Goal: Task Accomplishment & Management: Manage account settings

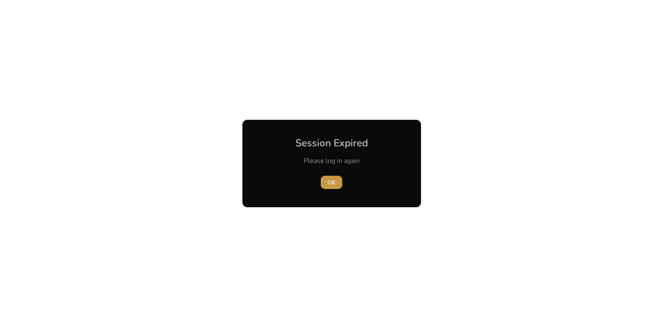
click at [332, 185] on span "OK" at bounding box center [331, 182] width 8 height 9
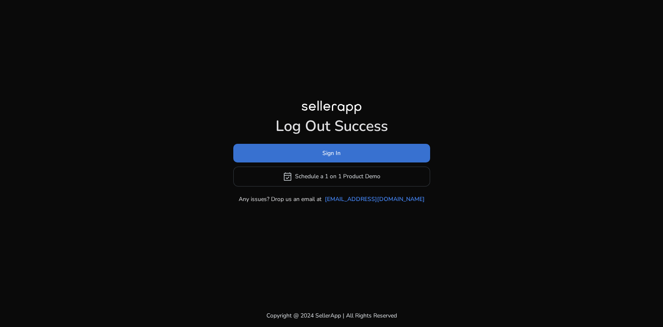
click at [348, 147] on span at bounding box center [331, 153] width 197 height 20
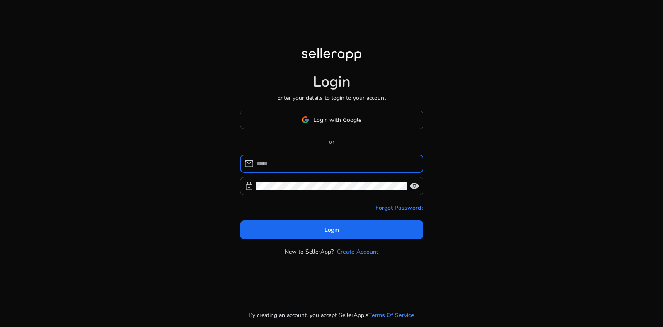
click at [328, 162] on input at bounding box center [336, 163] width 160 height 9
type input "**********"
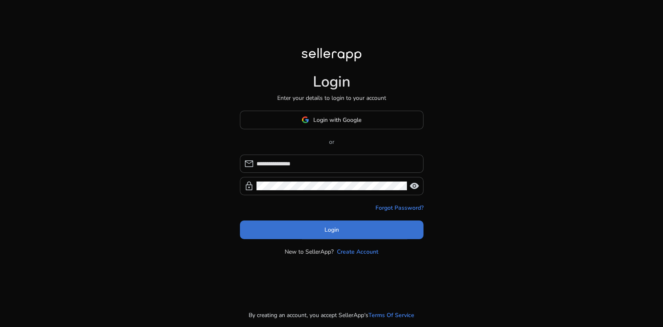
click at [310, 230] on span at bounding box center [332, 230] width 184 height 20
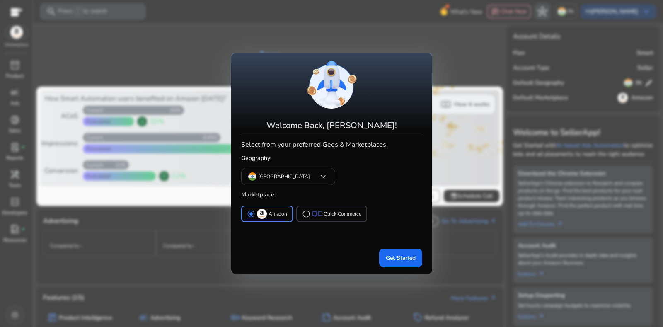
click at [483, 142] on div at bounding box center [331, 163] width 663 height 327
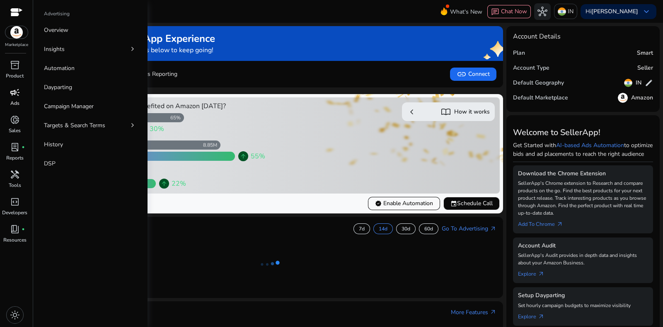
click at [14, 105] on p "Ads" at bounding box center [14, 102] width 9 height 7
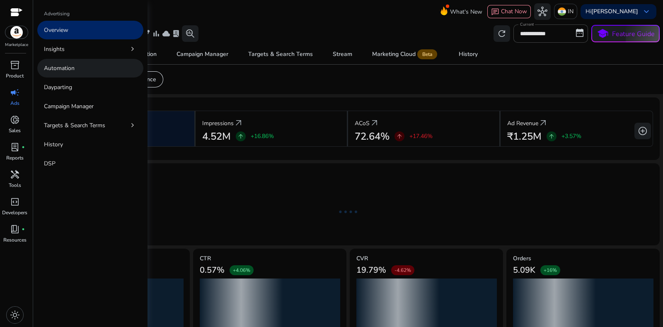
click at [76, 65] on link "Automation" at bounding box center [90, 68] width 106 height 19
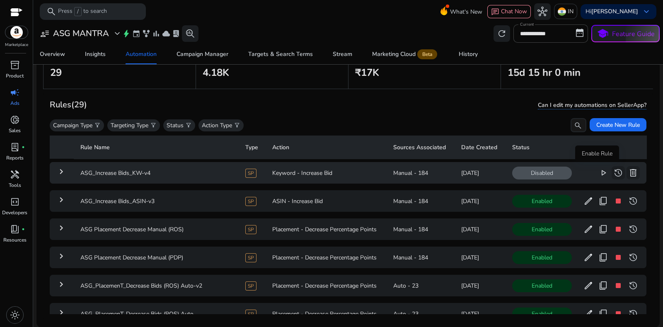
click at [597, 172] on button "play_arrow" at bounding box center [603, 172] width 13 height 13
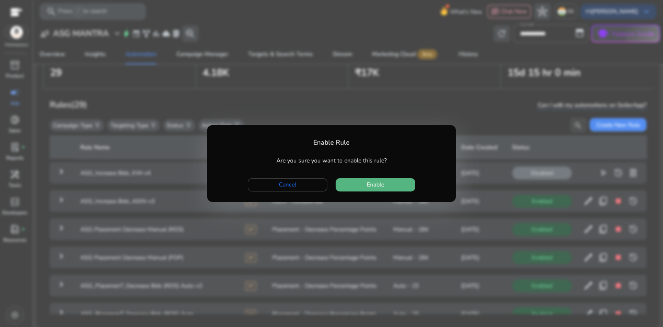
click at [389, 186] on span "button" at bounding box center [376, 185] width 80 height 20
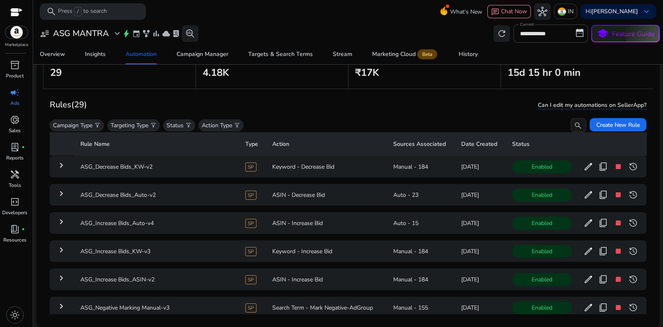
scroll to position [515, 0]
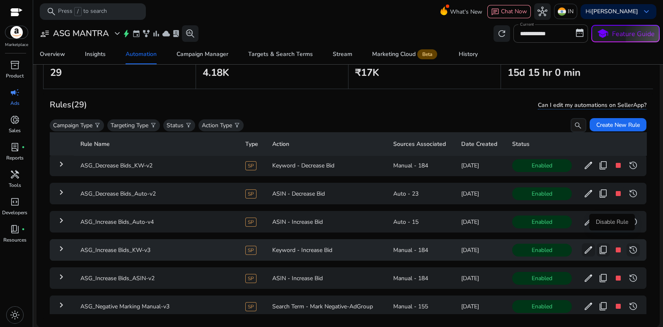
click at [611, 246] on button "stop" at bounding box center [617, 249] width 13 height 13
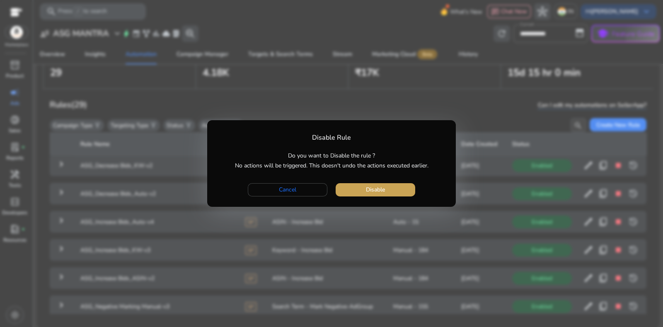
click at [396, 188] on span "button" at bounding box center [376, 190] width 80 height 20
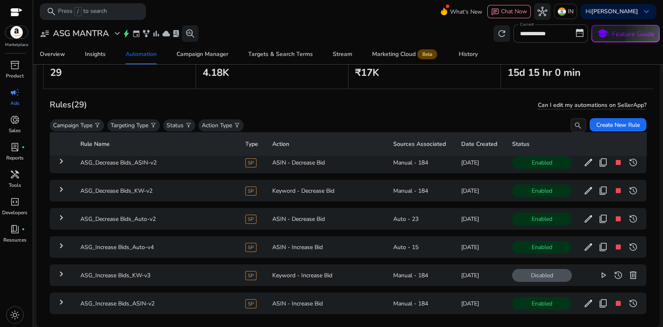
scroll to position [490, 0]
click at [614, 242] on span "stop" at bounding box center [618, 247] width 10 height 10
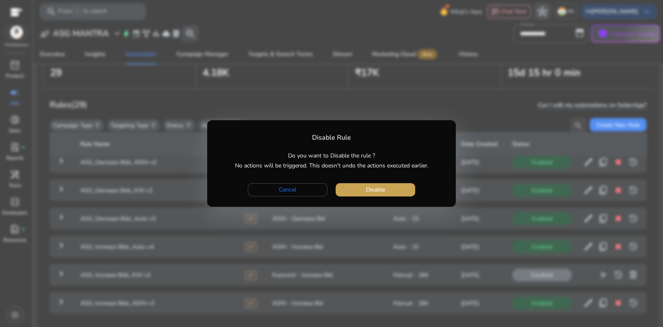
click at [379, 186] on span "Disable" at bounding box center [375, 189] width 19 height 9
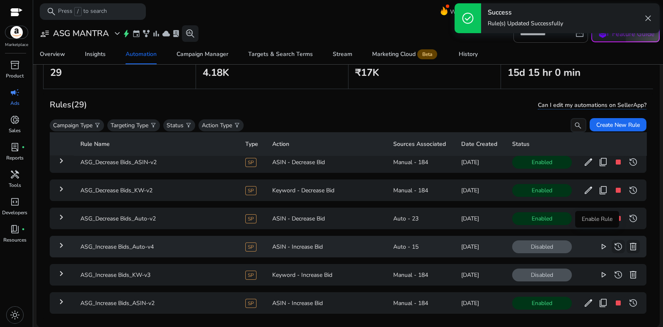
click at [598, 242] on span "play_arrow" at bounding box center [603, 247] width 10 height 10
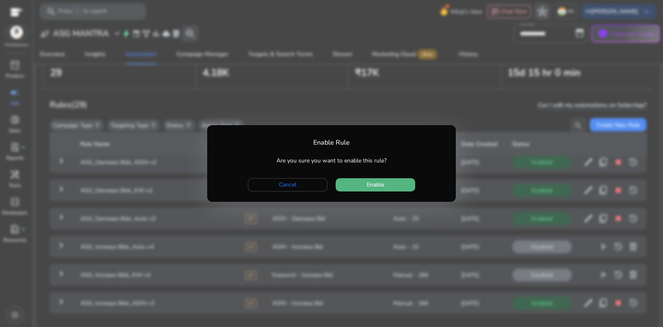
click at [367, 184] on span "Enable" at bounding box center [375, 184] width 17 height 9
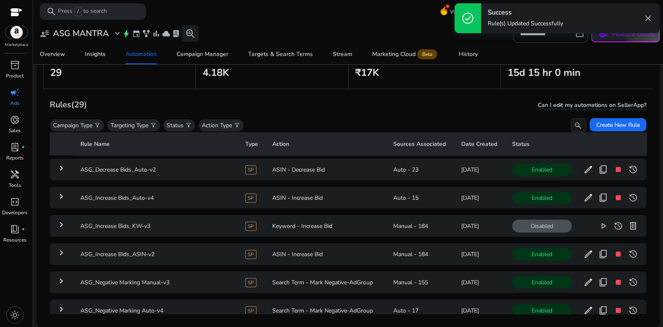
scroll to position [539, 0]
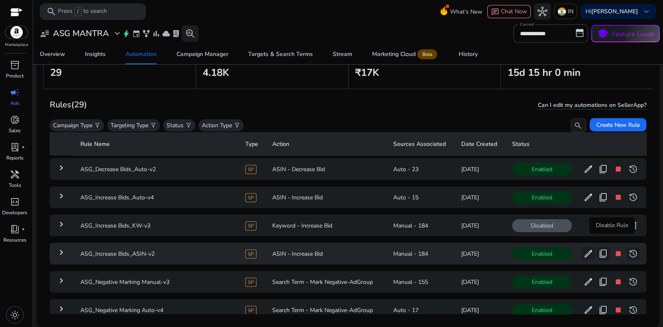
click at [613, 249] on span "stop" at bounding box center [618, 254] width 10 height 10
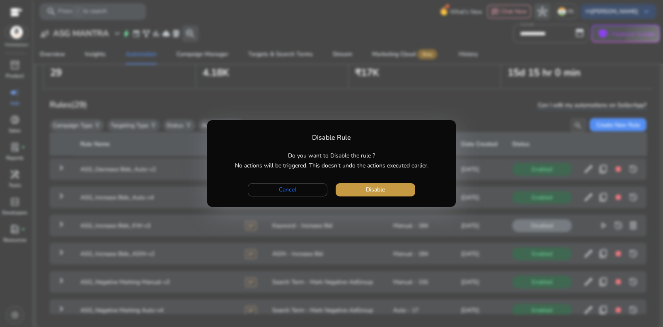
click at [372, 185] on span "button" at bounding box center [376, 190] width 80 height 20
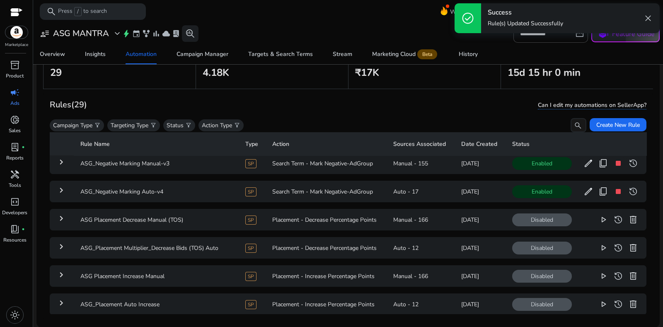
scroll to position [659, 0]
